Goal: Navigation & Orientation: Find specific page/section

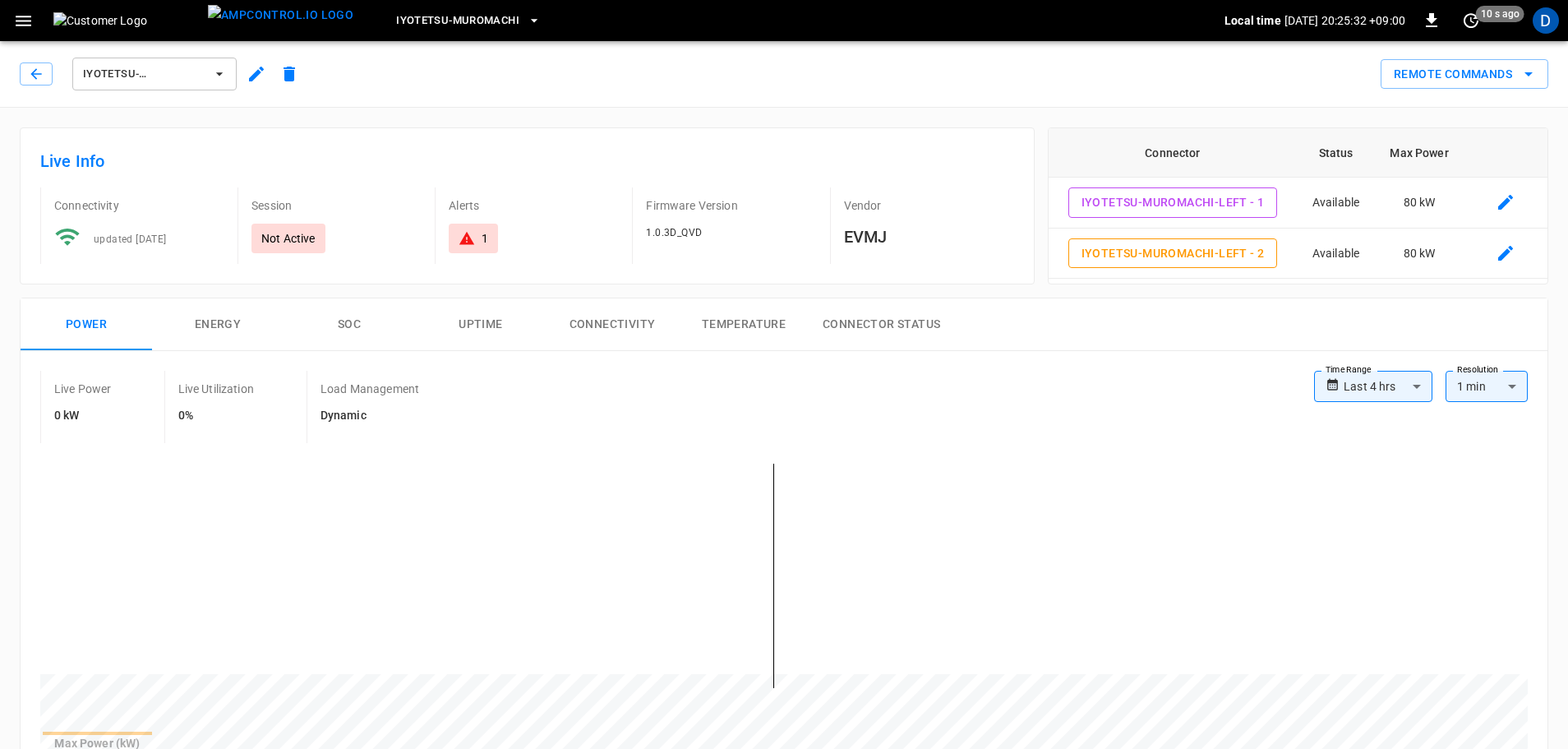
click at [141, 74] on span "IYOTETSU-MUROMACHI-LEFT" at bounding box center [143, 74] width 122 height 19
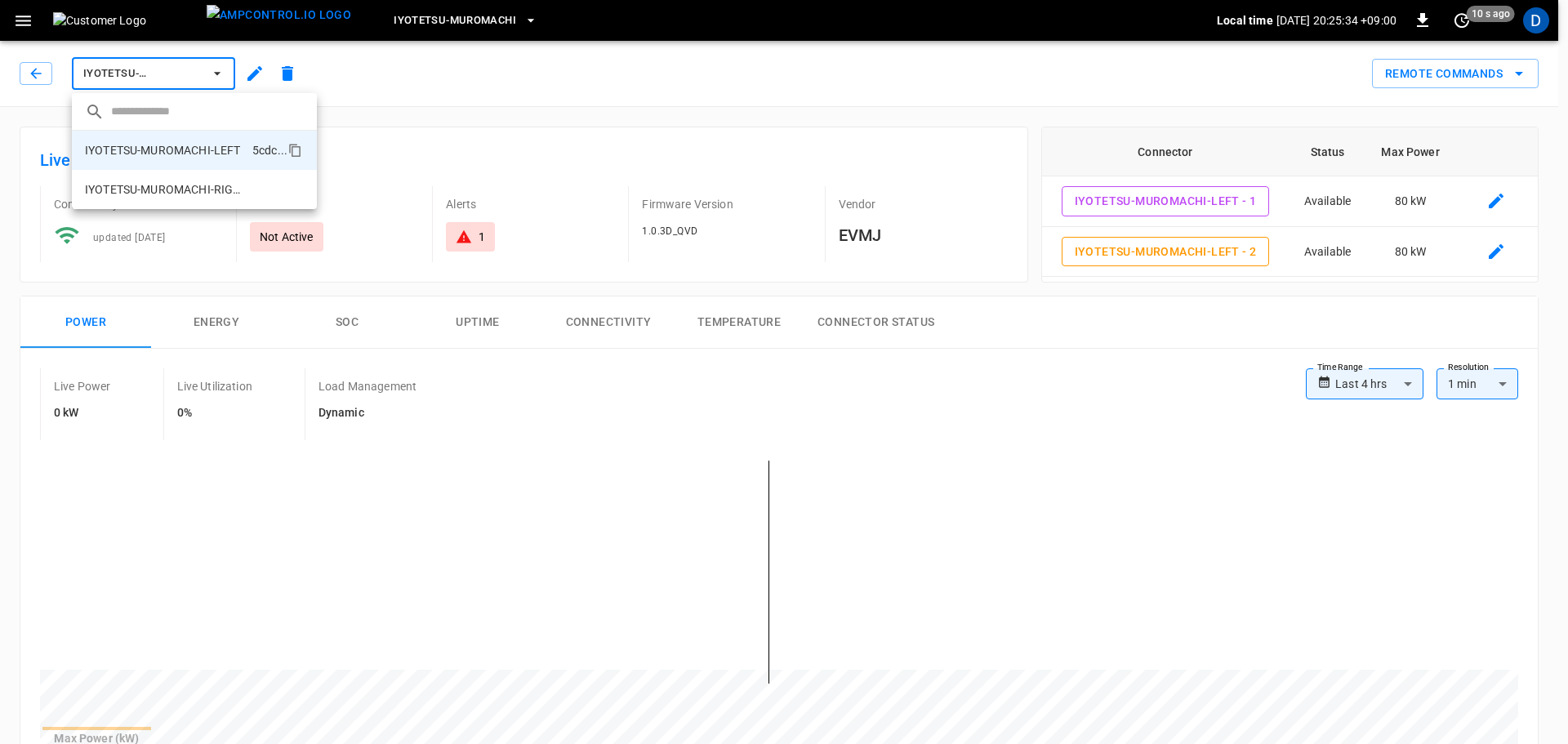
click at [27, 23] on div at bounding box center [784, 372] width 1568 height 744
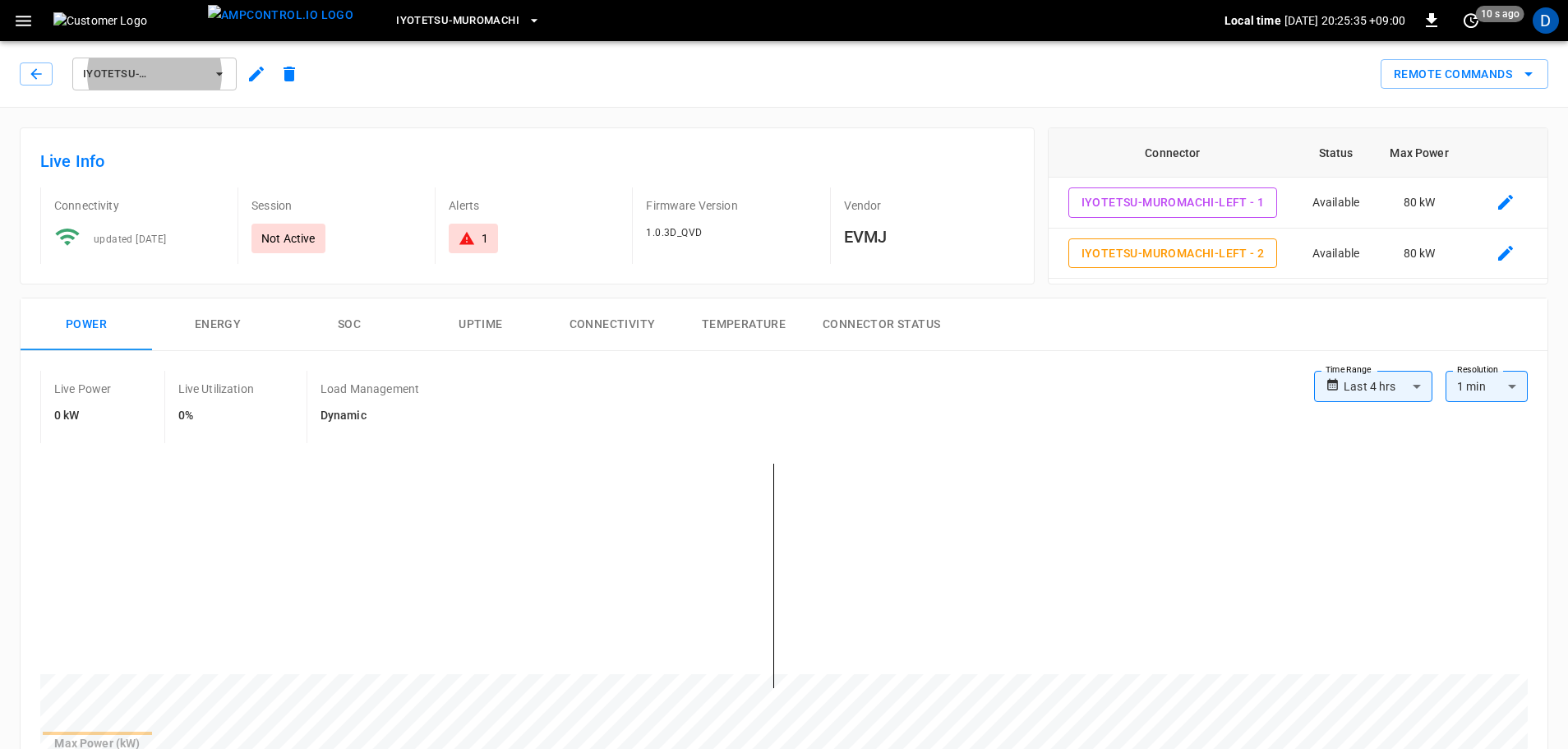
click at [26, 23] on icon "button" at bounding box center [23, 21] width 20 height 20
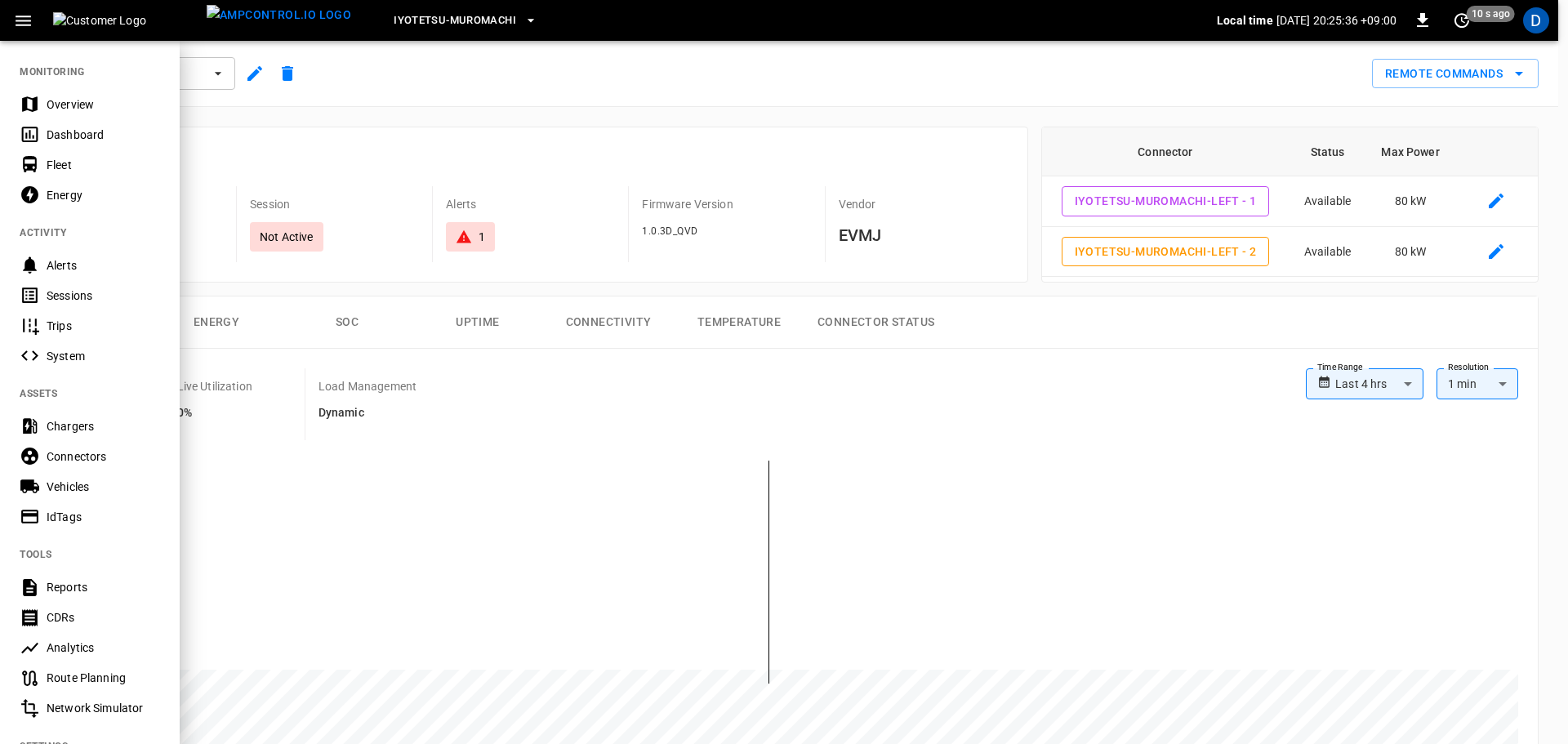
click at [93, 163] on div "Fleet" at bounding box center [102, 165] width 113 height 17
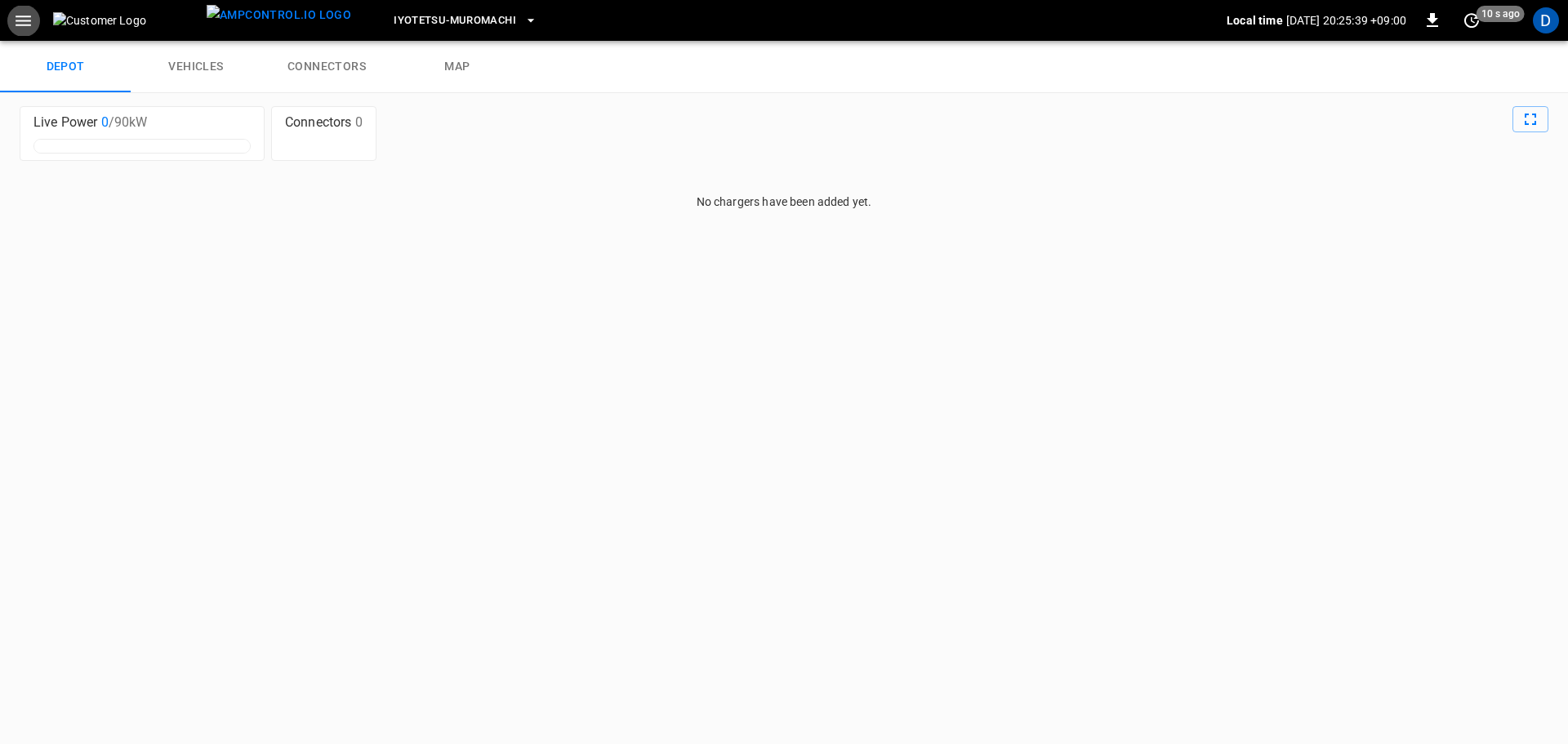
click at [29, 28] on icon "button" at bounding box center [23, 21] width 20 height 20
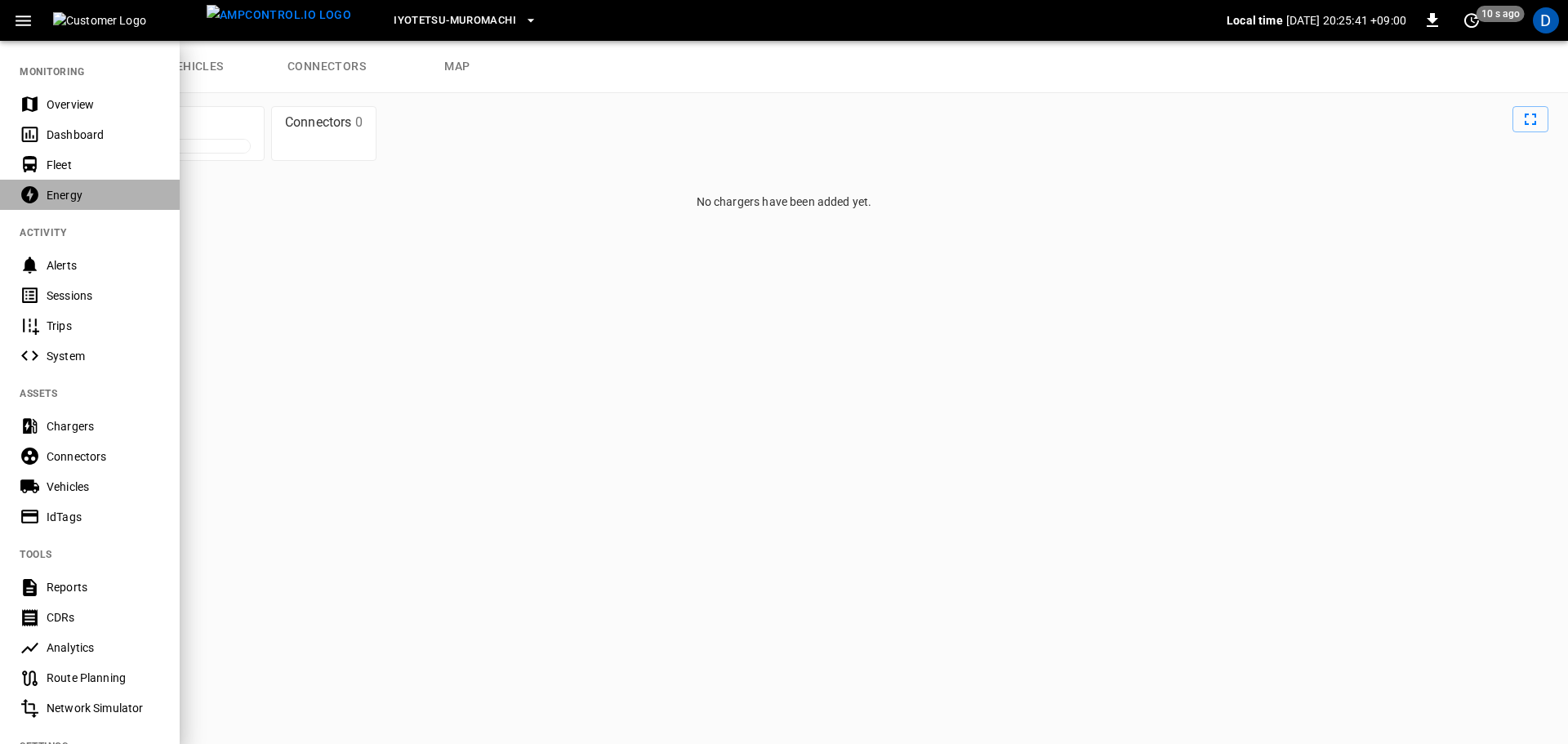
click at [49, 205] on div "Energy" at bounding box center [89, 195] width 180 height 30
